Goal: Information Seeking & Learning: Learn about a topic

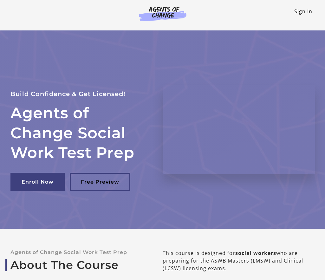
click at [301, 10] on link "Sign In" at bounding box center [303, 11] width 18 height 7
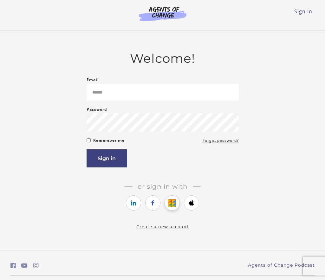
click at [174, 203] on icon "https://courses.thinkific.com/users/auth/google?ss%5Breferral%5D=&ss%5Buser_ret…" at bounding box center [172, 203] width 8 height 8
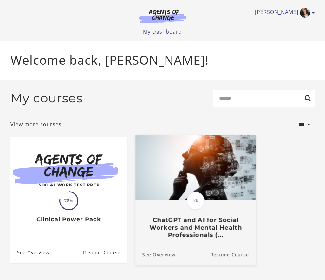
scroll to position [10, 0]
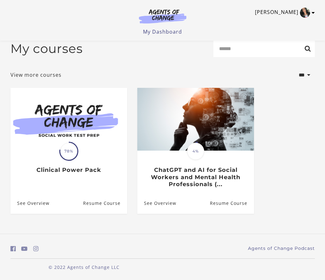
click at [312, 12] on icon "Toggle menu" at bounding box center [312, 12] width 3 height 5
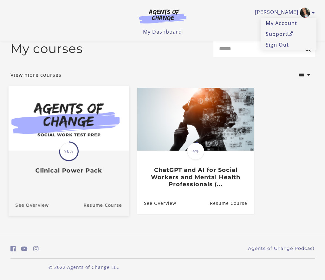
click at [91, 155] on div "Translation missing: en.liquid.partials.dashboard_course_card.progress_descript…" at bounding box center [68, 162] width 120 height 23
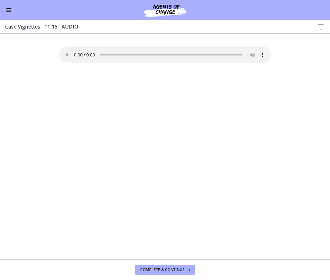
click at [11, 8] on span "Enable menu" at bounding box center [8, 8] width 5 height 1
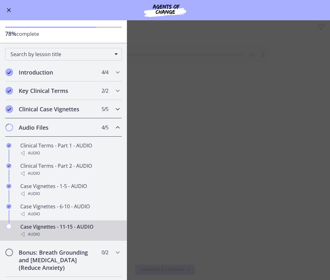
scroll to position [44, 0]
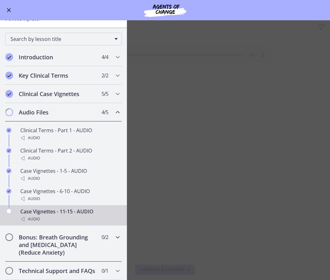
click at [114, 233] on icon "Chapters" at bounding box center [118, 237] width 8 height 8
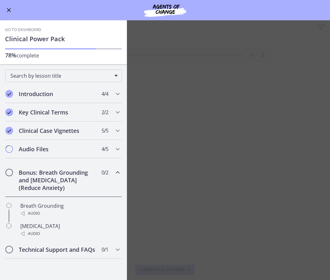
scroll to position [0, 0]
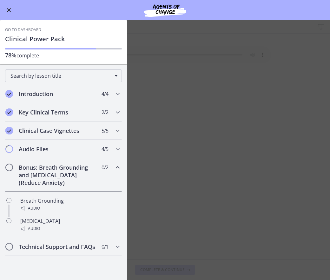
click at [10, 10] on span "Enable menu" at bounding box center [8, 10] width 5 height 1
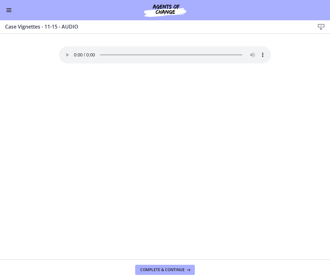
click at [9, 11] on button "Enable menu" at bounding box center [9, 10] width 8 height 8
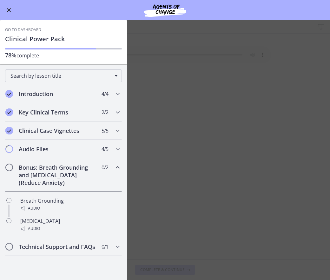
click at [9, 11] on span "Enable menu" at bounding box center [9, 10] width 4 height 4
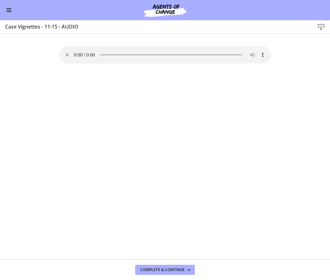
click at [178, 13] on img at bounding box center [165, 10] width 76 height 15
click at [168, 12] on img at bounding box center [165, 10] width 76 height 15
click at [7, 16] on div "Go to Dashboard" at bounding box center [165, 10] width 330 height 20
click at [7, 12] on span "Enable menu" at bounding box center [8, 11] width 5 height 1
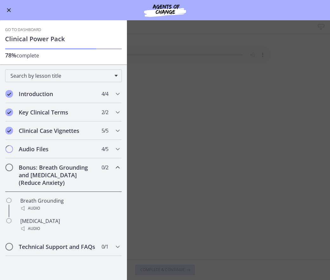
click at [14, 28] on link "Go to Dashboard" at bounding box center [23, 29] width 36 height 5
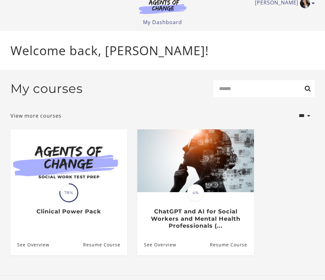
scroll to position [12, 0]
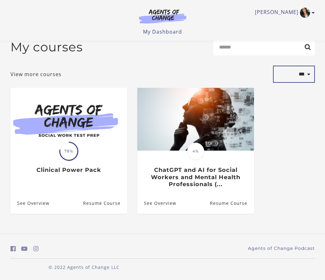
click at [309, 75] on select "**********" at bounding box center [294, 74] width 42 height 17
click at [302, 145] on ul "Translation missing: en.liquid.partials.dashboard_course_card.progress_descript…" at bounding box center [162, 156] width 314 height 136
click at [313, 13] on icon "Toggle menu" at bounding box center [312, 12] width 3 height 5
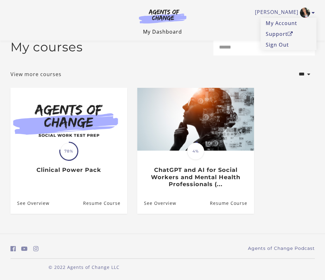
click at [172, 31] on link "My Dashboard" at bounding box center [162, 31] width 39 height 7
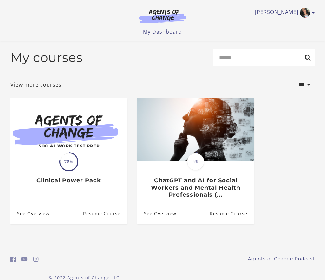
scroll to position [12, 0]
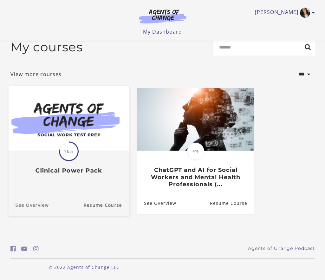
click at [34, 211] on link "See Overview" at bounding box center [28, 204] width 40 height 21
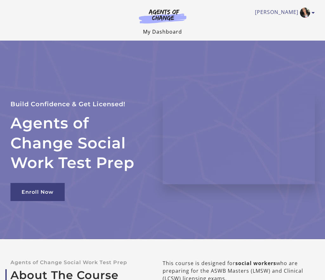
click at [165, 31] on link "My Dashboard" at bounding box center [162, 31] width 39 height 7
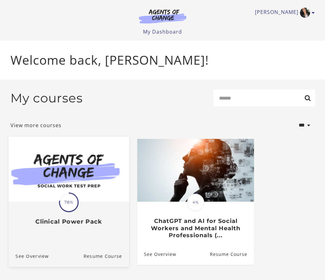
click at [105, 223] on h3 "Clinical Power Pack" at bounding box center [68, 221] width 106 height 7
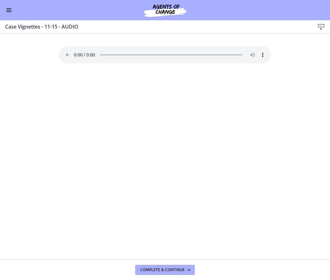
click at [9, 9] on span "Enable menu" at bounding box center [8, 8] width 5 height 1
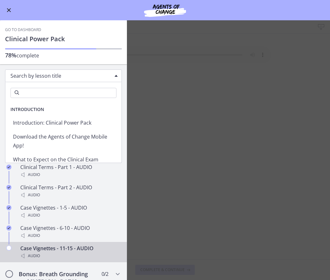
click at [79, 72] on div "Search by lesson title" at bounding box center [63, 75] width 117 height 13
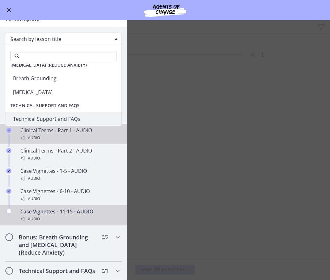
scroll to position [44, 0]
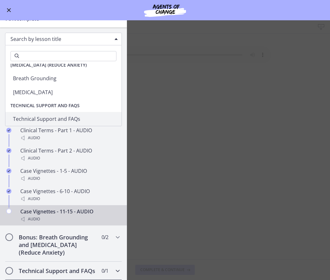
click at [76, 267] on h2 "Technical Support and FAQs" at bounding box center [57, 271] width 77 height 8
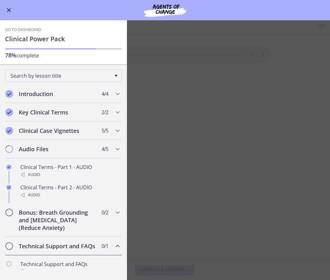
scroll to position [0, 0]
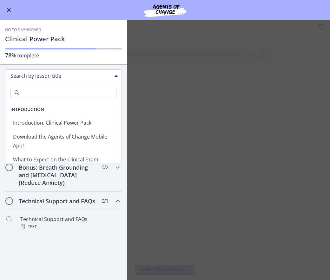
click at [60, 75] on span "Search by lesson title" at bounding box center [60, 75] width 101 height 7
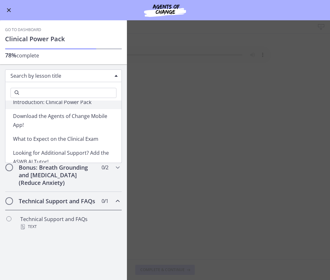
scroll to position [32, 0]
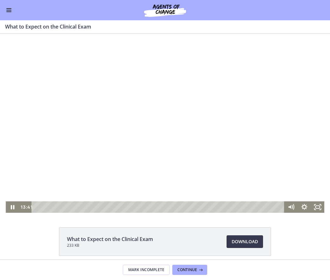
drag, startPoint x: 34, startPoint y: 206, endPoint x: 279, endPoint y: 213, distance: 245.1
click at [279, 213] on html "Click for sound @keyframes VOLUME_SMALL_WAVE_FLASH { 0% { opacity: 0; } 33% { o…" at bounding box center [165, 123] width 330 height 179
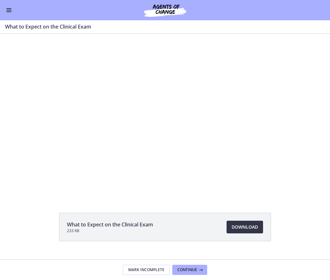
scroll to position [27, 0]
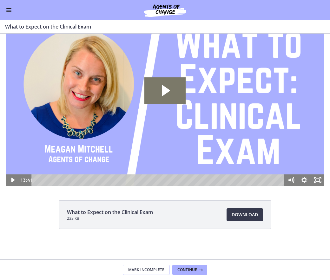
click at [12, 11] on button "Enable menu" at bounding box center [9, 10] width 8 height 8
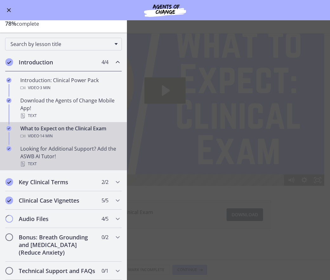
scroll to position [39, 0]
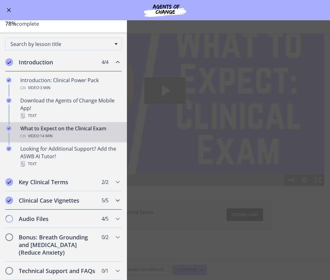
click at [108, 193] on div "Clinical Case Vignettes 5 / 5 Completed" at bounding box center [63, 200] width 117 height 18
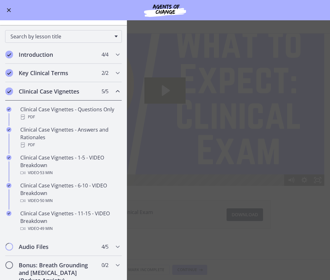
click at [113, 87] on div "Clinical Case Vignettes 5 / 5 Completed" at bounding box center [63, 91] width 117 height 18
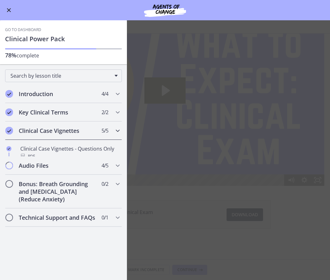
scroll to position [0, 0]
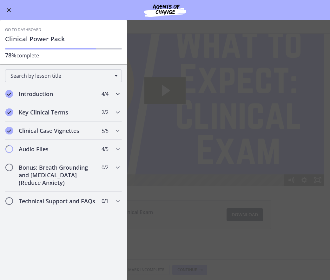
click at [113, 93] on div "Introduction 4 / 4 Completed" at bounding box center [63, 94] width 117 height 18
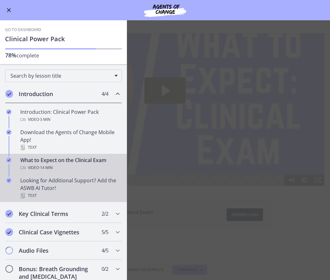
click at [71, 189] on div "Looking for Additional Support? Add the ASWB AI Tutor! Text" at bounding box center [69, 187] width 99 height 23
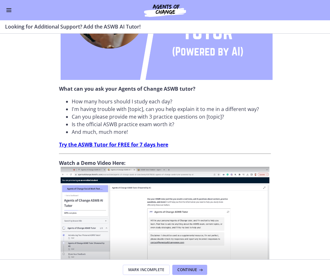
scroll to position [202, 0]
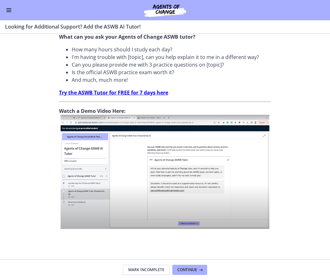
click at [12, 12] on button "Enable menu" at bounding box center [9, 10] width 8 height 8
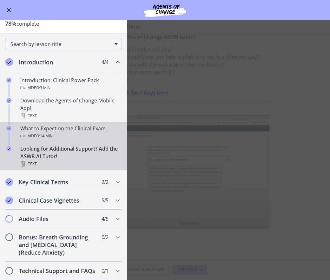
scroll to position [39, 0]
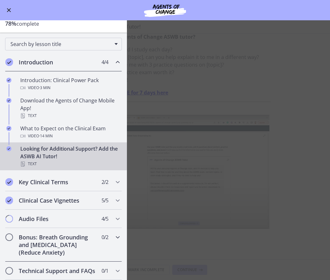
click at [92, 244] on div "Bonus: Breath Grounding and Guided Imagery (Reduce Anxiety) 0 / 2 Completed" at bounding box center [63, 245] width 117 height 34
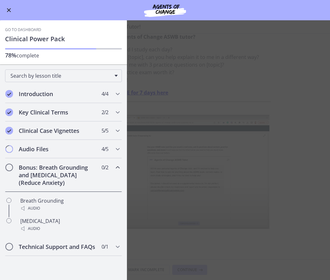
scroll to position [0, 0]
click at [98, 246] on div "Technical Support and FAQs 0 / 1 Completed" at bounding box center [63, 246] width 117 height 18
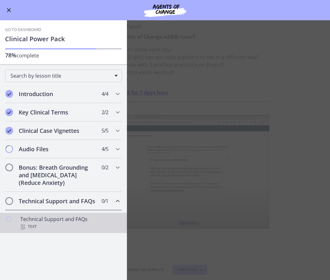
click at [76, 222] on div "Technical Support and FAQs Text" at bounding box center [69, 222] width 99 height 15
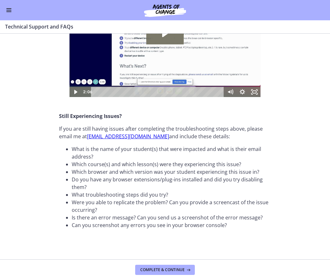
scroll to position [192, 0]
click at [14, 13] on div "Go to Dashboard" at bounding box center [165, 10] width 330 height 20
click at [7, 11] on span "Enable menu" at bounding box center [8, 11] width 5 height 1
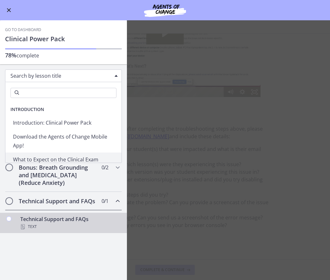
click at [42, 71] on div "Search by lesson title" at bounding box center [63, 75] width 117 height 13
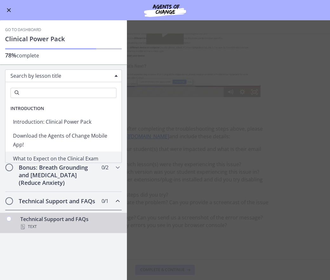
scroll to position [0, 0]
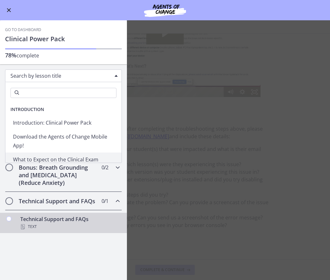
click at [60, 170] on h2 "Bonus: Breath Grounding and Guided Imagery (Reduce Anxiety)" at bounding box center [57, 175] width 77 height 23
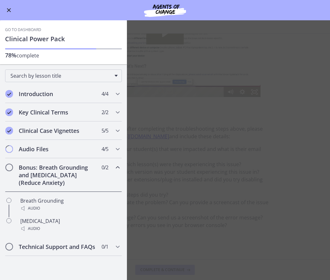
click at [10, 9] on span "Enable menu" at bounding box center [9, 10] width 4 height 4
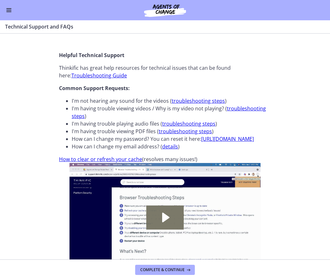
click at [9, 15] on div "Go to Dashboard" at bounding box center [165, 10] width 330 height 20
click at [9, 11] on button "Enable menu" at bounding box center [9, 10] width 8 height 8
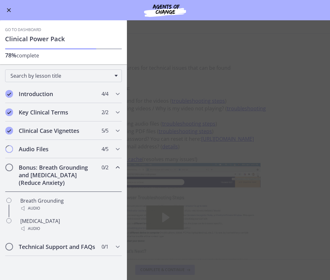
click at [23, 27] on link "Go to Dashboard" at bounding box center [23, 29] width 36 height 5
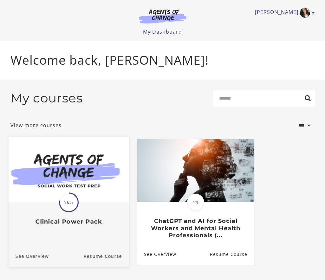
scroll to position [12, 0]
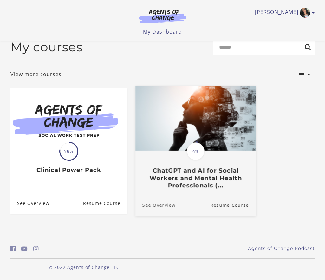
click at [159, 204] on link "See Overview" at bounding box center [155, 204] width 40 height 21
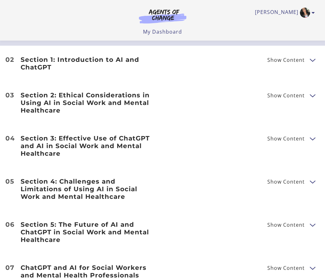
scroll to position [412, 0]
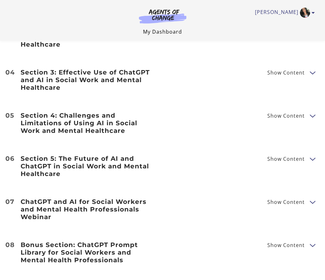
click at [174, 32] on link "My Dashboard" at bounding box center [162, 31] width 39 height 7
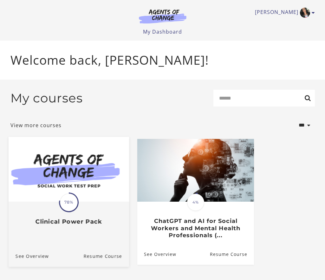
click at [83, 149] on img at bounding box center [68, 169] width 120 height 65
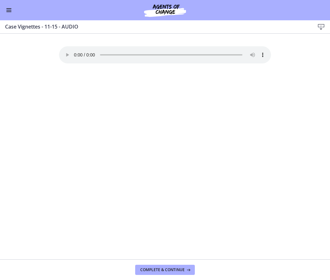
click at [5, 6] on div "Go to Dashboard" at bounding box center [165, 10] width 330 height 20
click at [8, 10] on button "Enable menu" at bounding box center [9, 10] width 8 height 8
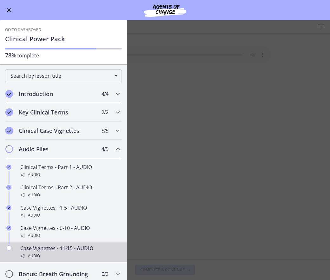
click at [41, 95] on h2 "Introduction" at bounding box center [57, 94] width 77 height 8
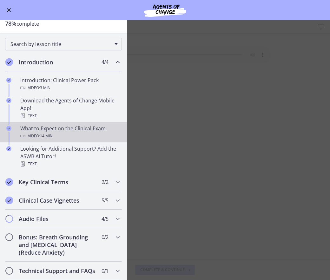
scroll to position [39, 0]
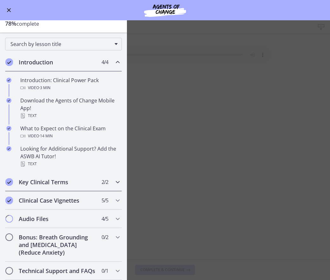
click at [42, 178] on h2 "Key Clinical Terms" at bounding box center [57, 182] width 77 height 8
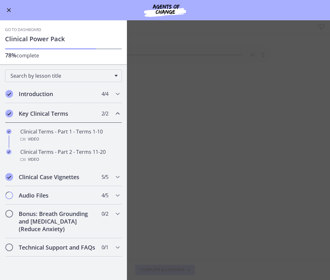
scroll to position [0, 0]
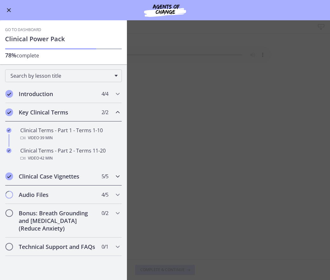
click at [42, 173] on h2 "Clinical Case Vignettes" at bounding box center [57, 176] width 77 height 8
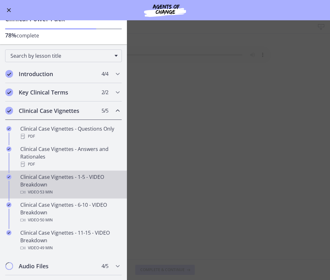
scroll to position [75, 0]
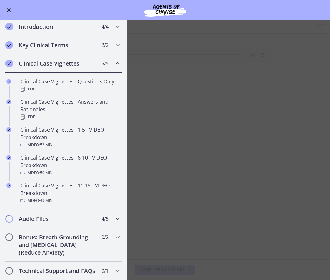
click at [48, 215] on h2 "Audio Files" at bounding box center [57, 219] width 77 height 8
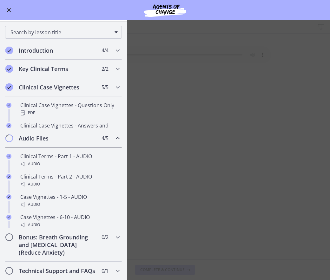
scroll to position [44, 0]
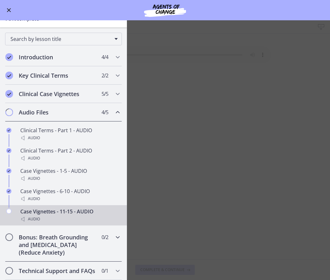
click at [46, 235] on h2 "Bonus: Breath Grounding and [MEDICAL_DATA] (Reduce Anxiety)" at bounding box center [57, 244] width 77 height 23
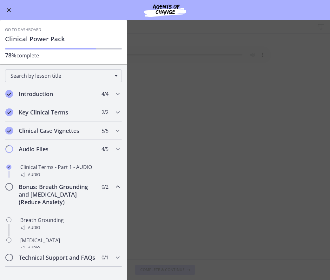
scroll to position [0, 0]
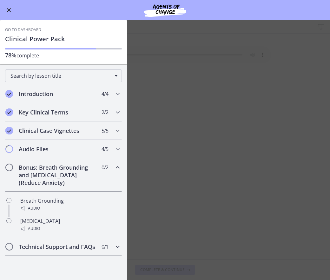
click at [44, 246] on h2 "Technical Support and FAQs" at bounding box center [57, 247] width 77 height 8
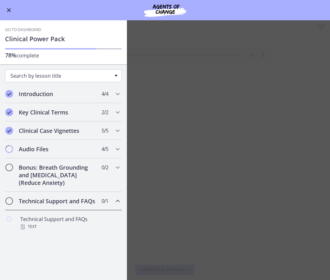
click at [98, 74] on span "Search by lesson title" at bounding box center [60, 75] width 101 height 7
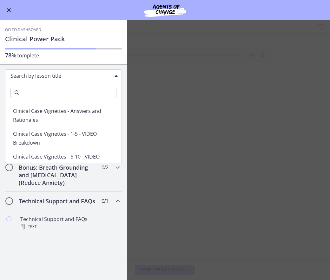
scroll to position [57, 0]
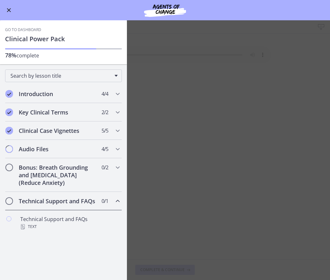
click at [91, 45] on div "78% complete" at bounding box center [63, 51] width 117 height 16
click at [91, 49] on div "Chapters" at bounding box center [50, 48] width 91 height 1
click at [88, 50] on div "78% complete" at bounding box center [63, 51] width 117 height 16
click at [11, 10] on span "Enable menu" at bounding box center [8, 10] width 5 height 1
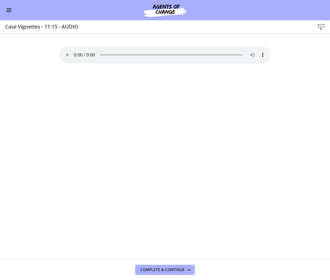
click at [10, 12] on span "Enable menu" at bounding box center [8, 11] width 5 height 1
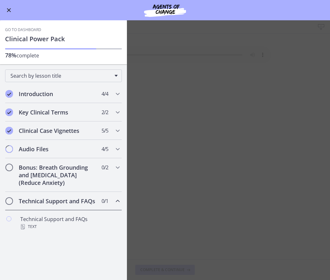
click at [9, 9] on button "Enable menu" at bounding box center [9, 10] width 8 height 8
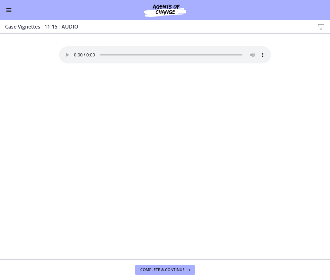
click at [9, 10] on button "Enable menu" at bounding box center [9, 10] width 8 height 8
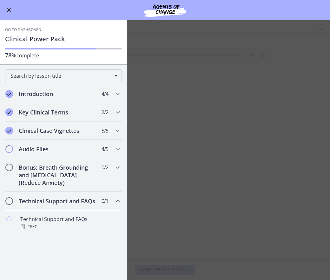
click at [17, 31] on link "Go to Dashboard" at bounding box center [23, 29] width 36 height 5
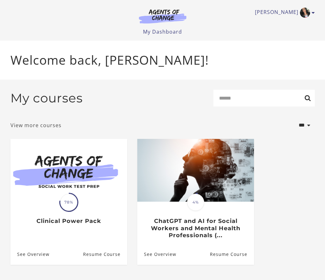
click at [50, 128] on link "View more courses" at bounding box center [35, 125] width 51 height 8
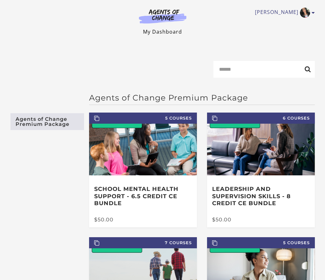
click at [155, 29] on link "My Dashboard" at bounding box center [162, 31] width 39 height 7
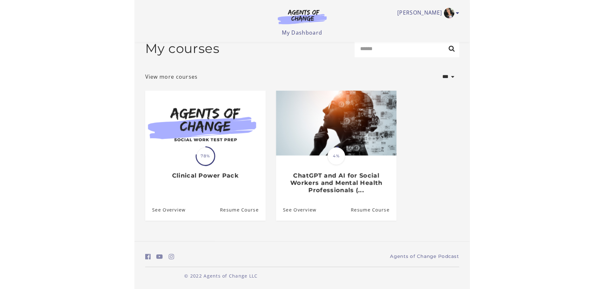
scroll to position [3, 0]
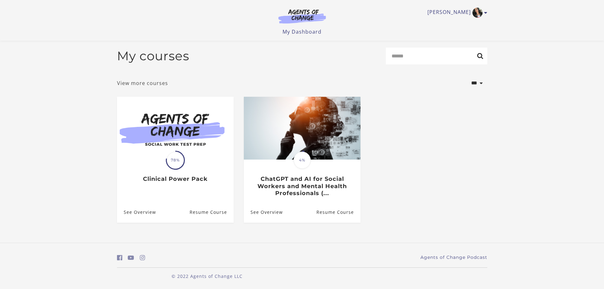
click at [153, 85] on link "View more courses" at bounding box center [142, 83] width 51 height 8
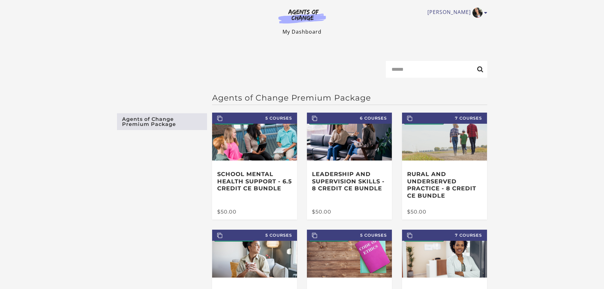
click at [294, 32] on link "My Dashboard" at bounding box center [301, 31] width 39 height 7
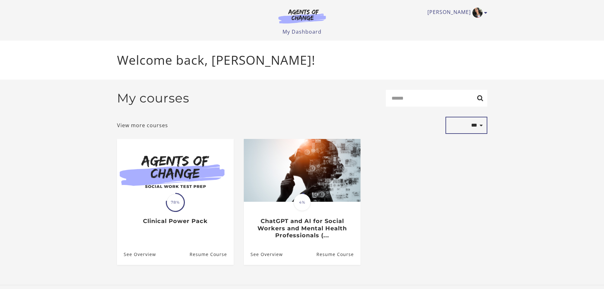
click at [479, 126] on select "**********" at bounding box center [466, 125] width 42 height 17
click at [445, 118] on select "**********" at bounding box center [466, 125] width 42 height 17
click at [476, 129] on select "**********" at bounding box center [466, 125] width 42 height 17
select select "*******"
click at [445, 118] on select "**********" at bounding box center [466, 125] width 42 height 17
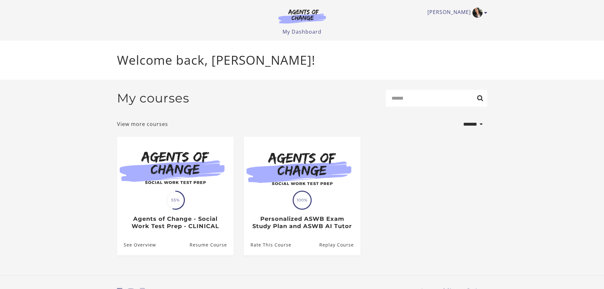
select select "*******"
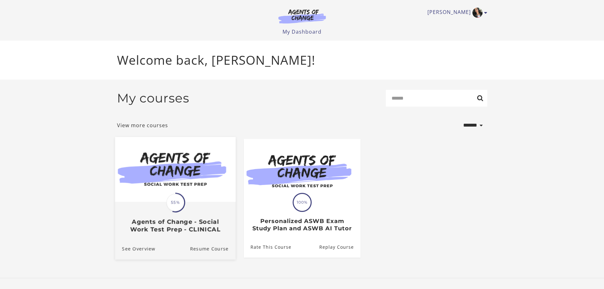
click at [217, 197] on img at bounding box center [175, 169] width 120 height 65
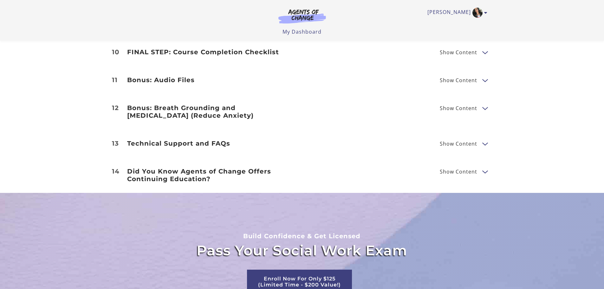
scroll to position [1204, 0]
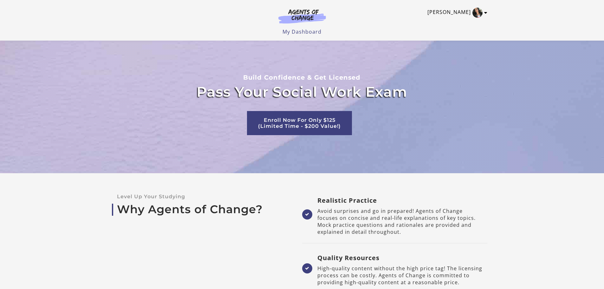
click at [471, 11] on link "[PERSON_NAME]" at bounding box center [455, 13] width 57 height 10
click at [443, 36] on link "Support" at bounding box center [461, 34] width 56 height 11
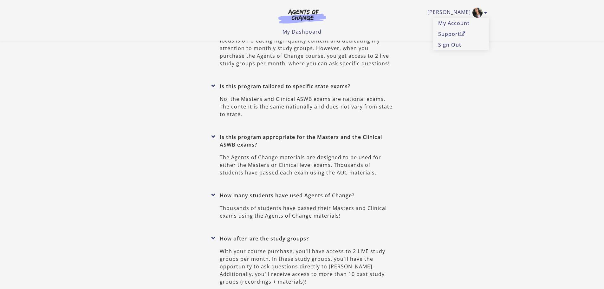
scroll to position [2860, 0]
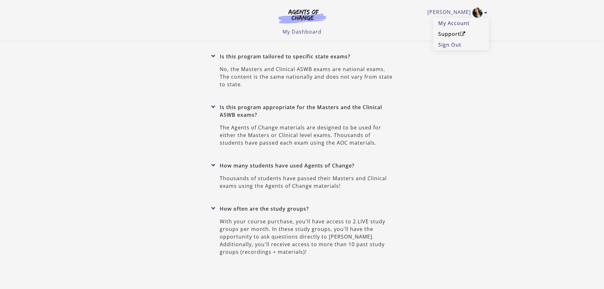
click at [453, 32] on link "Support" at bounding box center [461, 34] width 56 height 11
click at [301, 31] on link "My Dashboard" at bounding box center [301, 31] width 39 height 7
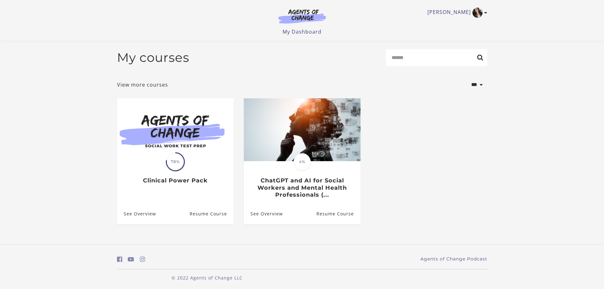
scroll to position [3, 0]
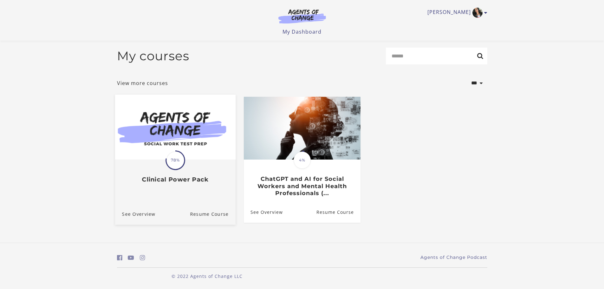
click at [159, 143] on img at bounding box center [175, 126] width 120 height 65
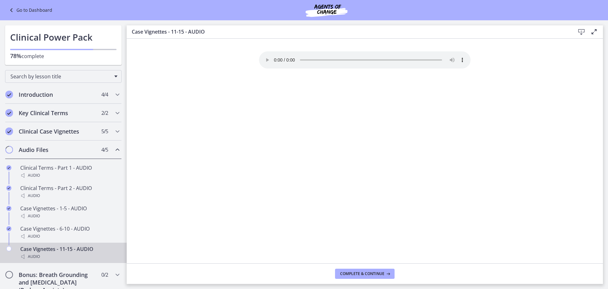
click at [13, 10] on icon at bounding box center [12, 10] width 9 height 8
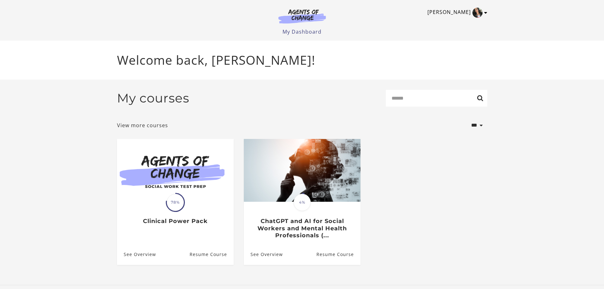
click at [457, 9] on link "[PERSON_NAME]" at bounding box center [455, 13] width 57 height 10
click at [455, 19] on link "My Account" at bounding box center [461, 23] width 56 height 11
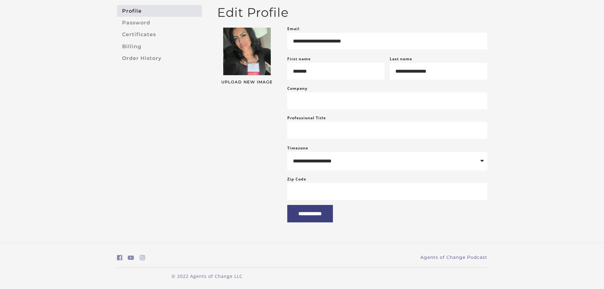
scroll to position [63, 0]
click at [138, 17] on link "Password" at bounding box center [159, 23] width 85 height 12
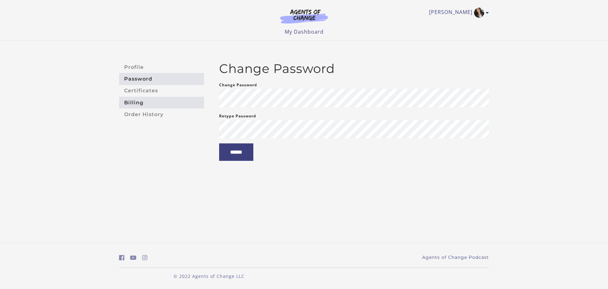
click at [140, 97] on link "Billing" at bounding box center [161, 103] width 85 height 12
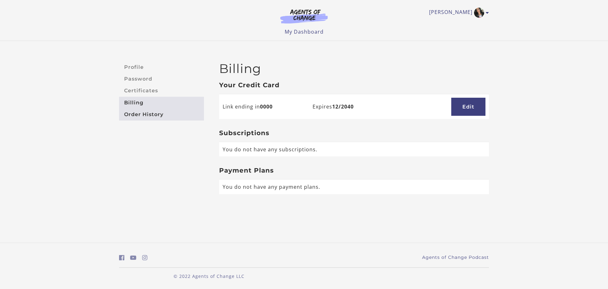
click at [146, 116] on link "Order History" at bounding box center [161, 114] width 85 height 12
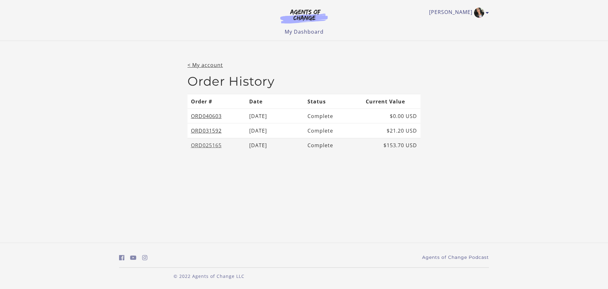
click at [202, 146] on link "ORD025165" at bounding box center [206, 145] width 31 height 7
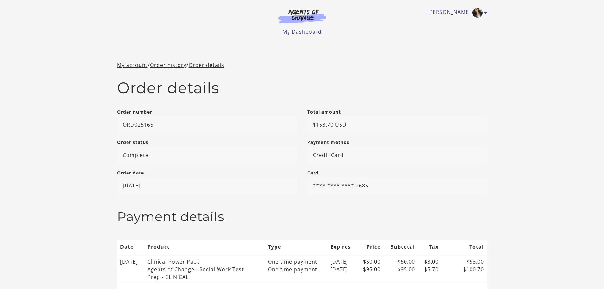
click at [300, 17] on img at bounding box center [302, 16] width 61 height 15
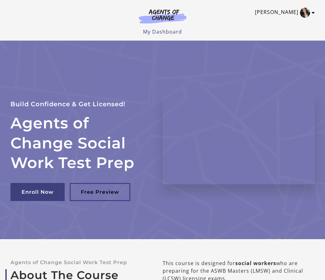
click at [311, 13] on link "[PERSON_NAME]" at bounding box center [283, 13] width 57 height 10
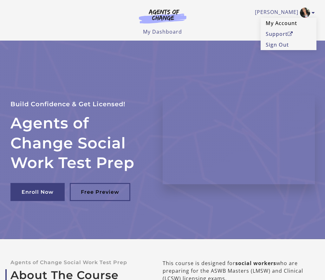
click at [285, 22] on link "My Account" at bounding box center [288, 23] width 56 height 11
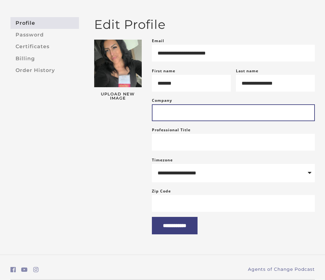
scroll to position [63, 0]
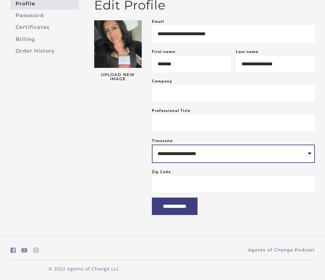
click at [186, 160] on select "**********" at bounding box center [233, 153] width 163 height 18
select select "**********"
click at [152, 151] on select "**********" at bounding box center [233, 153] width 163 height 18
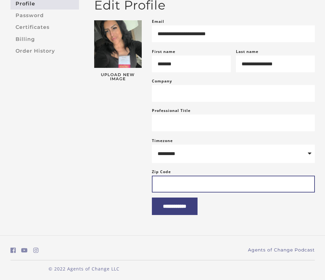
click at [205, 190] on input "Zip Code" at bounding box center [233, 184] width 163 height 17
type input "*****"
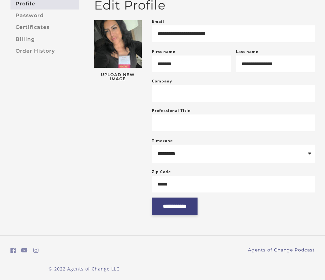
click at [181, 213] on input "**********" at bounding box center [175, 205] width 46 height 17
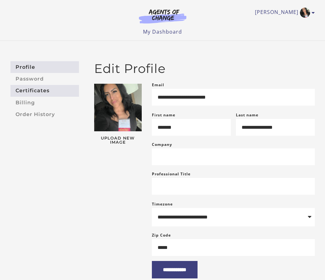
click at [33, 91] on link "Certificates" at bounding box center [44, 91] width 68 height 12
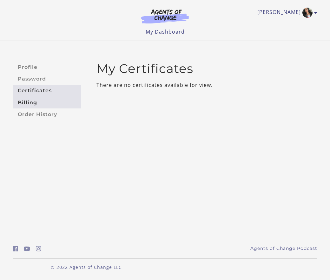
click at [33, 101] on link "Billing" at bounding box center [47, 103] width 68 height 12
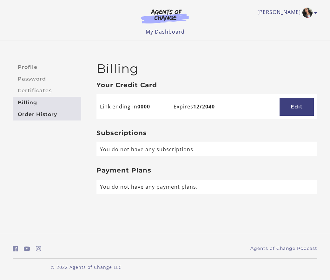
click at [28, 112] on link "Order History" at bounding box center [47, 114] width 68 height 12
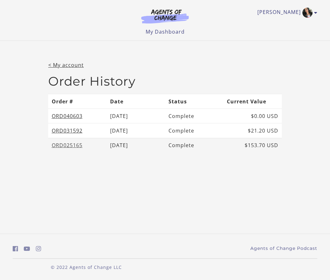
click at [62, 144] on link "ORD025165" at bounding box center [67, 145] width 31 height 7
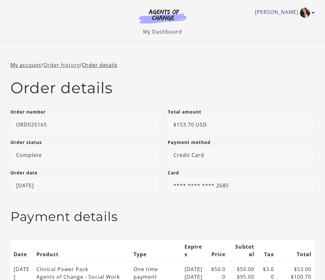
click at [77, 66] on link "Order history" at bounding box center [61, 64] width 36 height 7
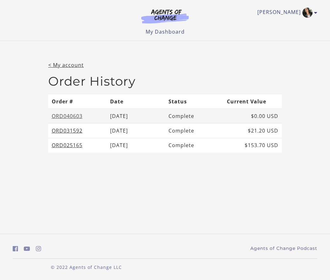
click at [64, 117] on link "ORD040603" at bounding box center [67, 115] width 31 height 7
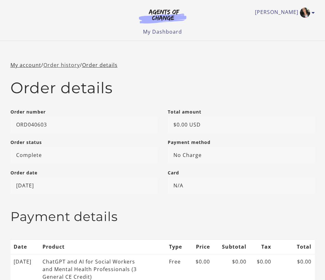
click at [60, 68] on link "Order history" at bounding box center [61, 64] width 36 height 7
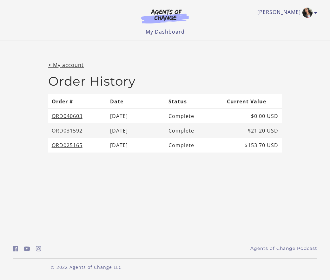
click at [62, 127] on link "ORD031592" at bounding box center [67, 130] width 31 height 7
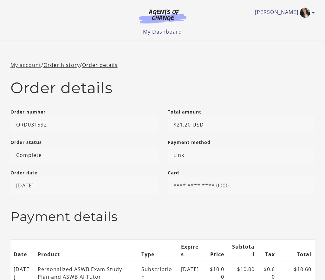
click at [31, 66] on link "My account" at bounding box center [25, 64] width 31 height 7
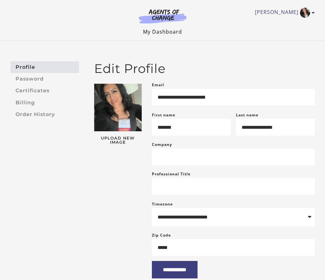
click at [161, 33] on link "My Dashboard" at bounding box center [162, 31] width 39 height 7
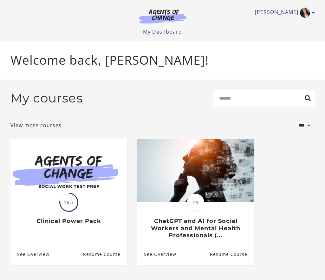
click at [165, 14] on img at bounding box center [162, 16] width 61 height 15
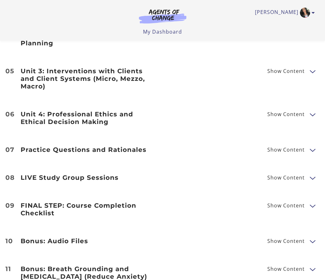
scroll to position [982, 0]
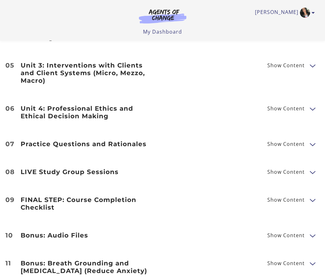
click at [128, 174] on h3 "LIVE Study Group Sessions" at bounding box center [88, 172] width 134 height 8
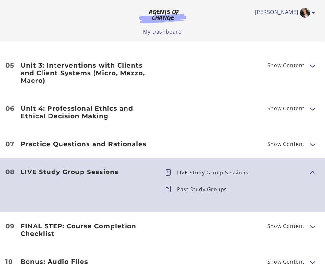
click at [204, 175] on p "LIVE Study Group Sessions" at bounding box center [215, 172] width 77 height 5
click at [169, 188] on icon at bounding box center [171, 189] width 12 height 6
click at [183, 189] on p "Past Study Groups" at bounding box center [204, 189] width 55 height 5
click at [169, 173] on icon at bounding box center [171, 172] width 12 height 6
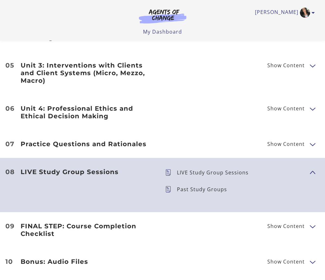
click at [169, 173] on icon at bounding box center [171, 172] width 12 height 6
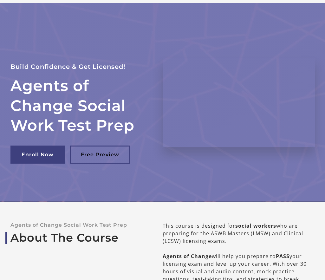
scroll to position [0, 0]
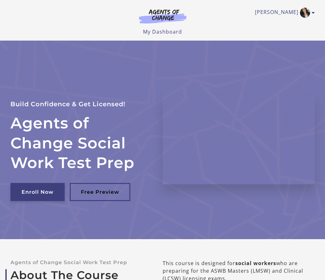
click at [39, 191] on link "Enroll Now" at bounding box center [37, 192] width 54 height 18
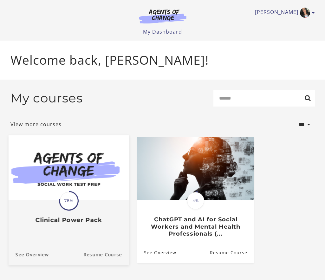
click at [48, 214] on div "Translation missing: en.liquid.partials.dashboard_course_card.progress_descript…" at bounding box center [68, 212] width 120 height 23
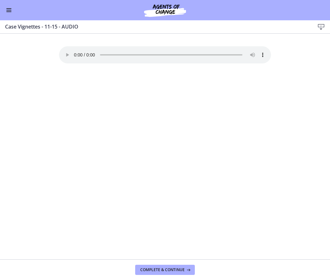
click at [11, 12] on button "Enable menu" at bounding box center [9, 10] width 8 height 8
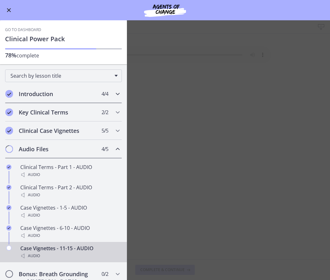
click at [52, 88] on div "Introduction 4 / 4 Completed" at bounding box center [63, 94] width 117 height 18
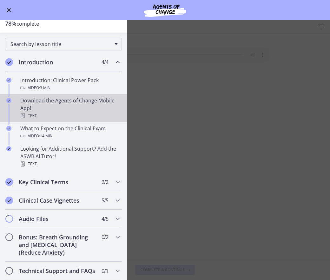
scroll to position [39, 0]
